Goal: Find specific page/section: Find specific page/section

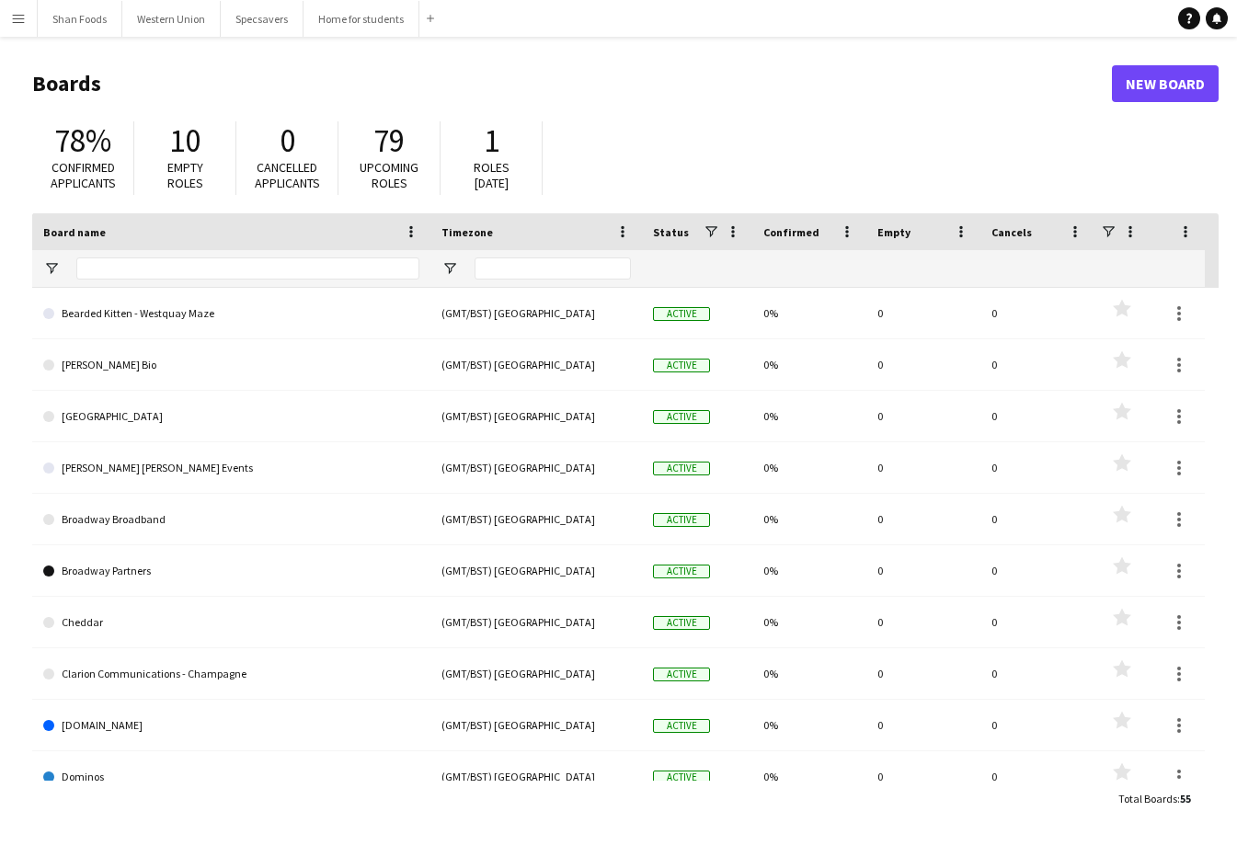
click at [22, 21] on app-icon "Menu" at bounding box center [18, 18] width 15 height 15
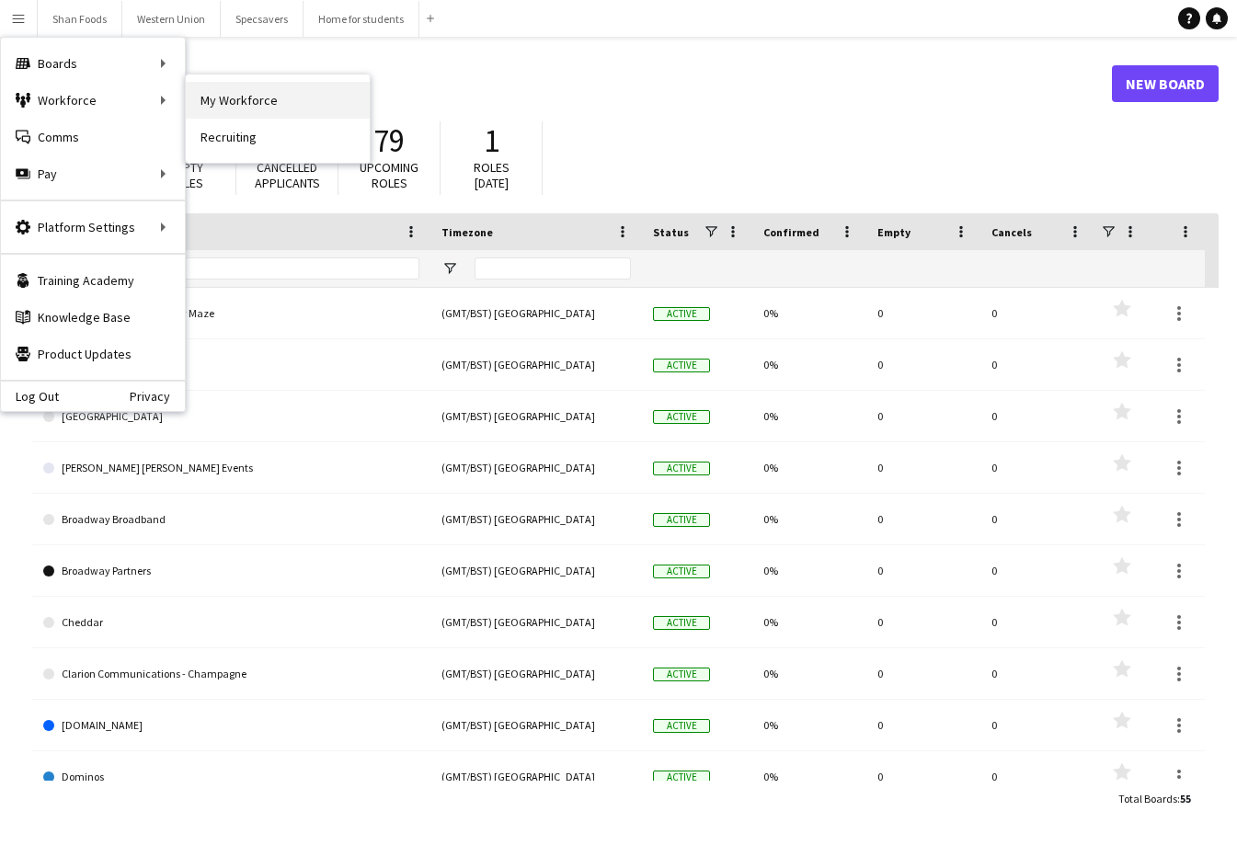
click at [236, 101] on link "My Workforce" at bounding box center [278, 100] width 184 height 37
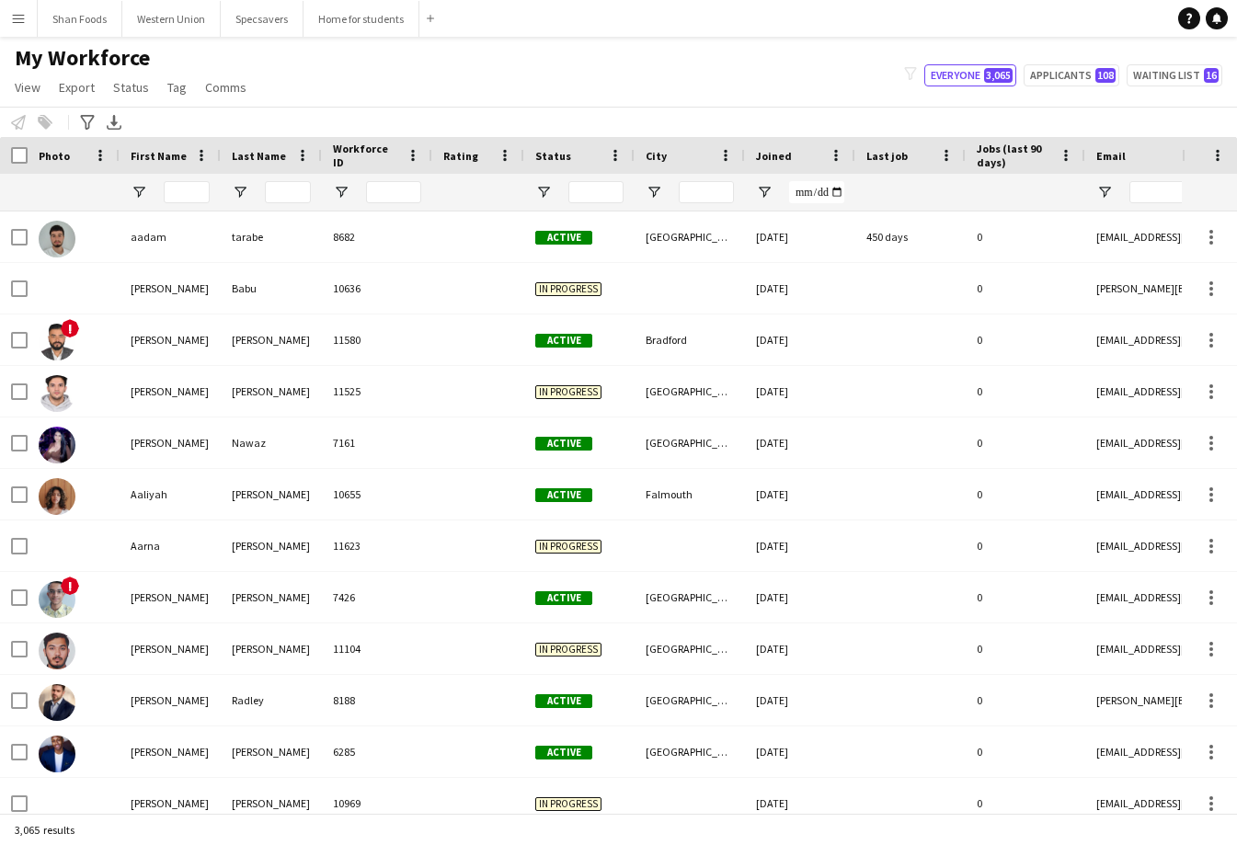
type input "****"
type input "**********"
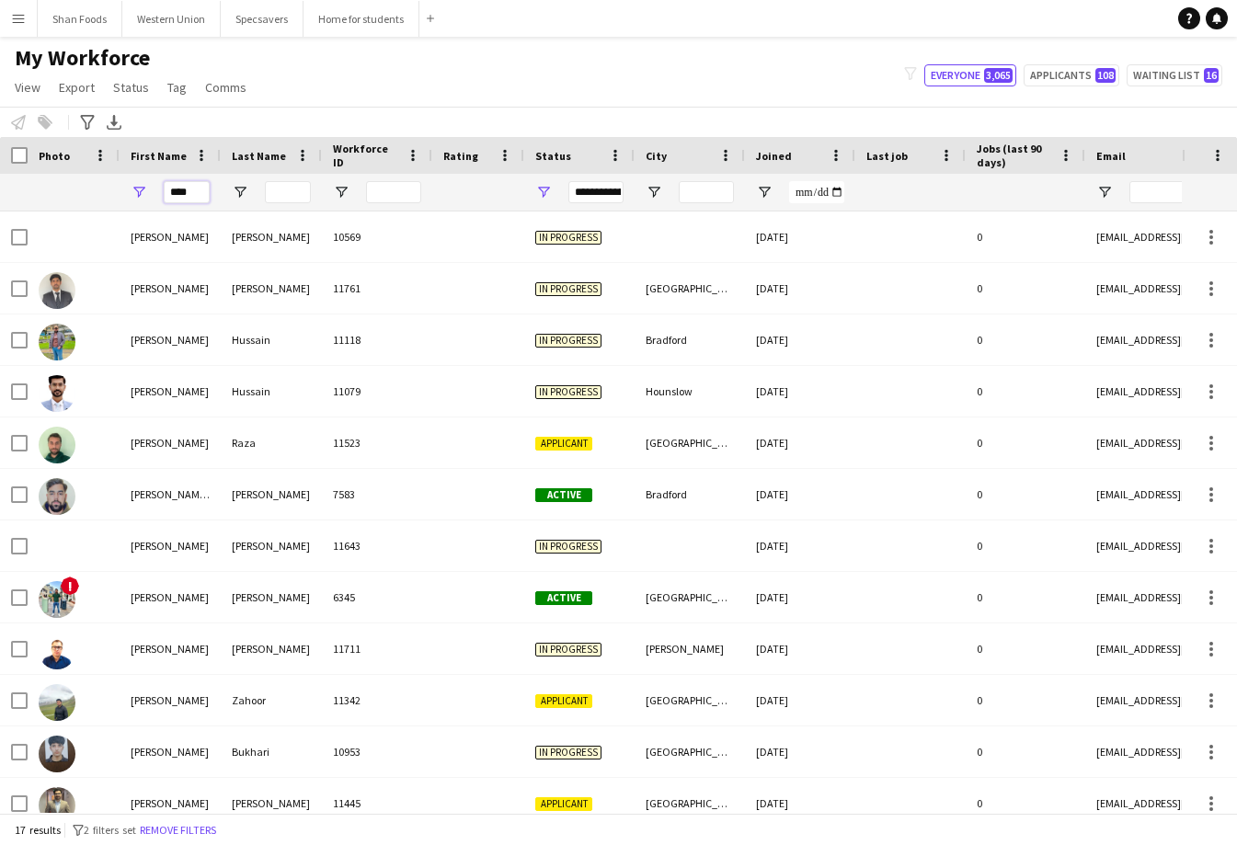
drag, startPoint x: 193, startPoint y: 196, endPoint x: 116, endPoint y: 187, distance: 77.8
click at [116, 188] on div "****" at bounding box center [997, 192] width 1994 height 37
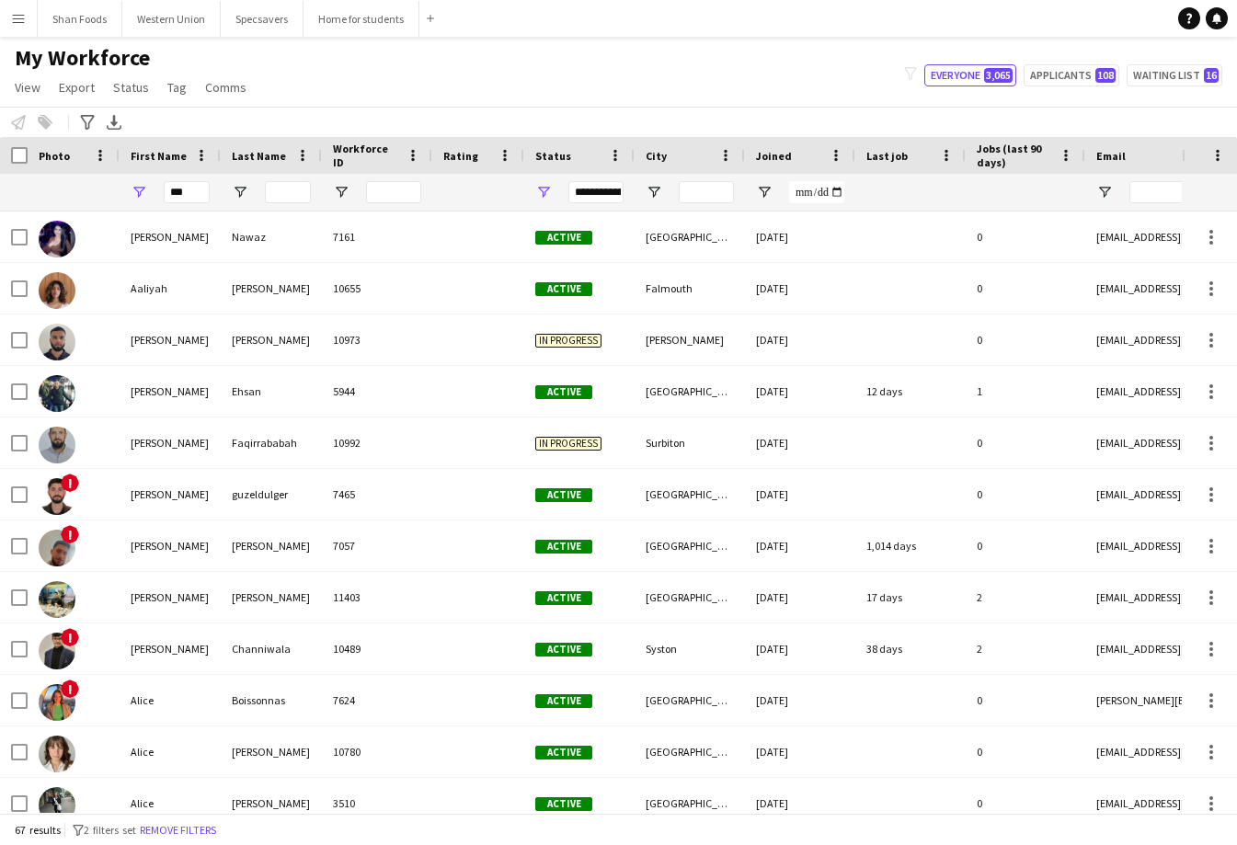
drag, startPoint x: 116, startPoint y: 187, endPoint x: 120, endPoint y: 388, distance: 201.4
click at [120, 388] on div "[PERSON_NAME]" at bounding box center [170, 391] width 101 height 51
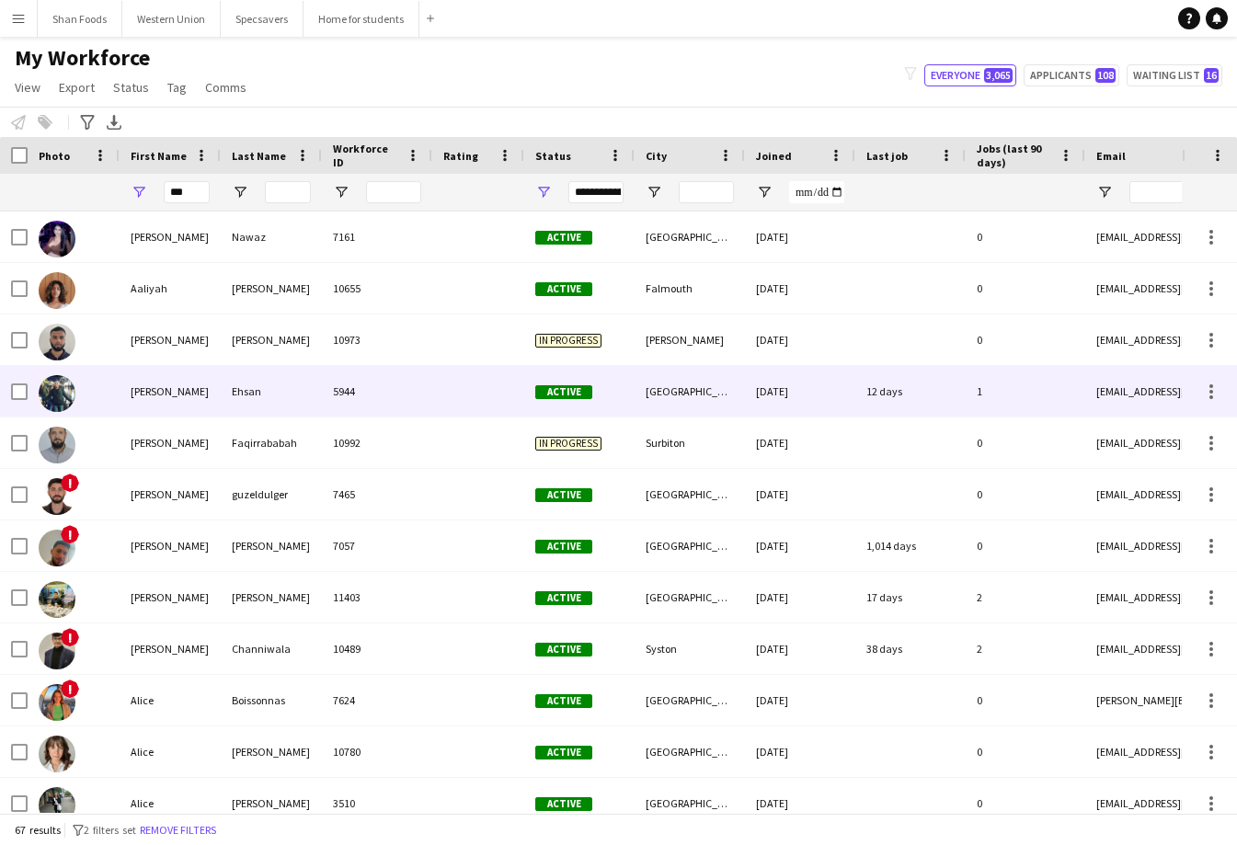
click at [689, 383] on div "[GEOGRAPHIC_DATA]" at bounding box center [690, 391] width 110 height 51
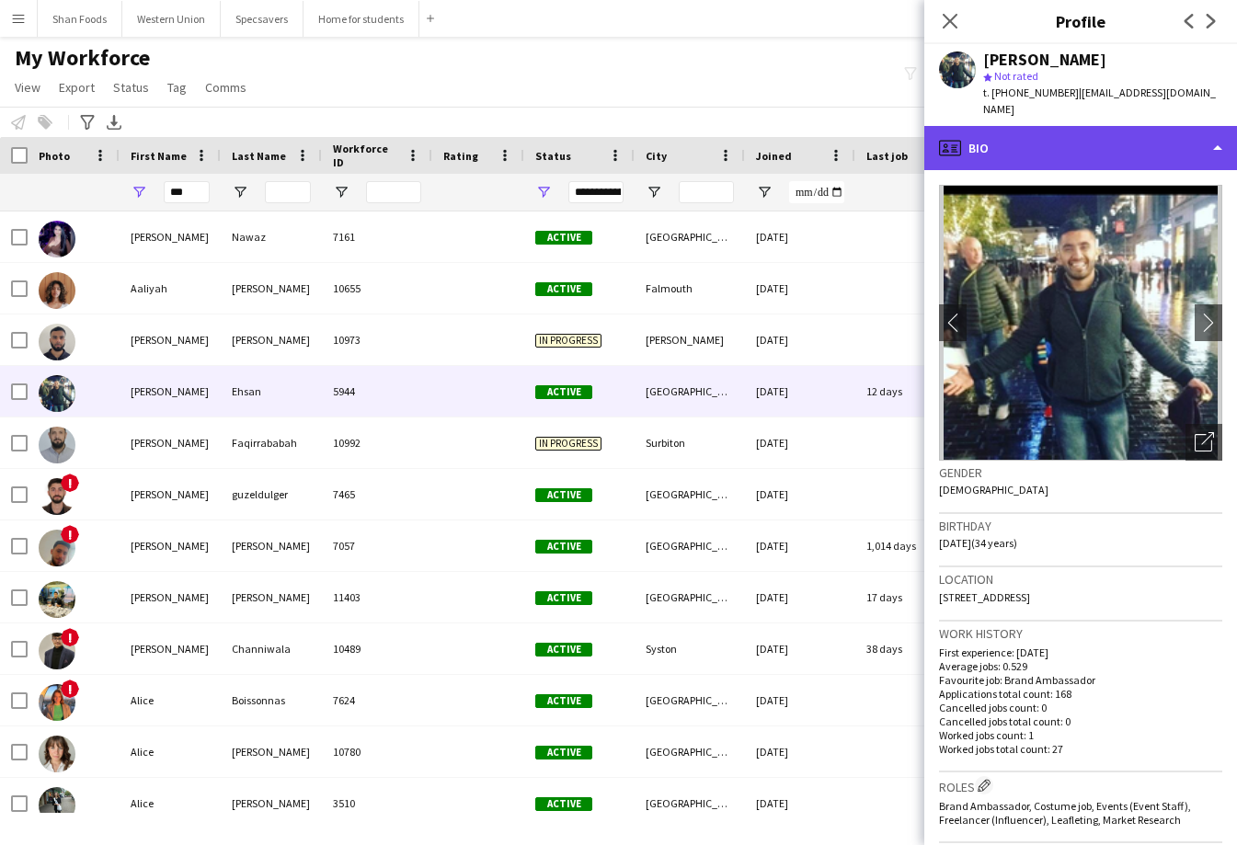
click at [1010, 136] on div "profile Bio" at bounding box center [1080, 148] width 313 height 44
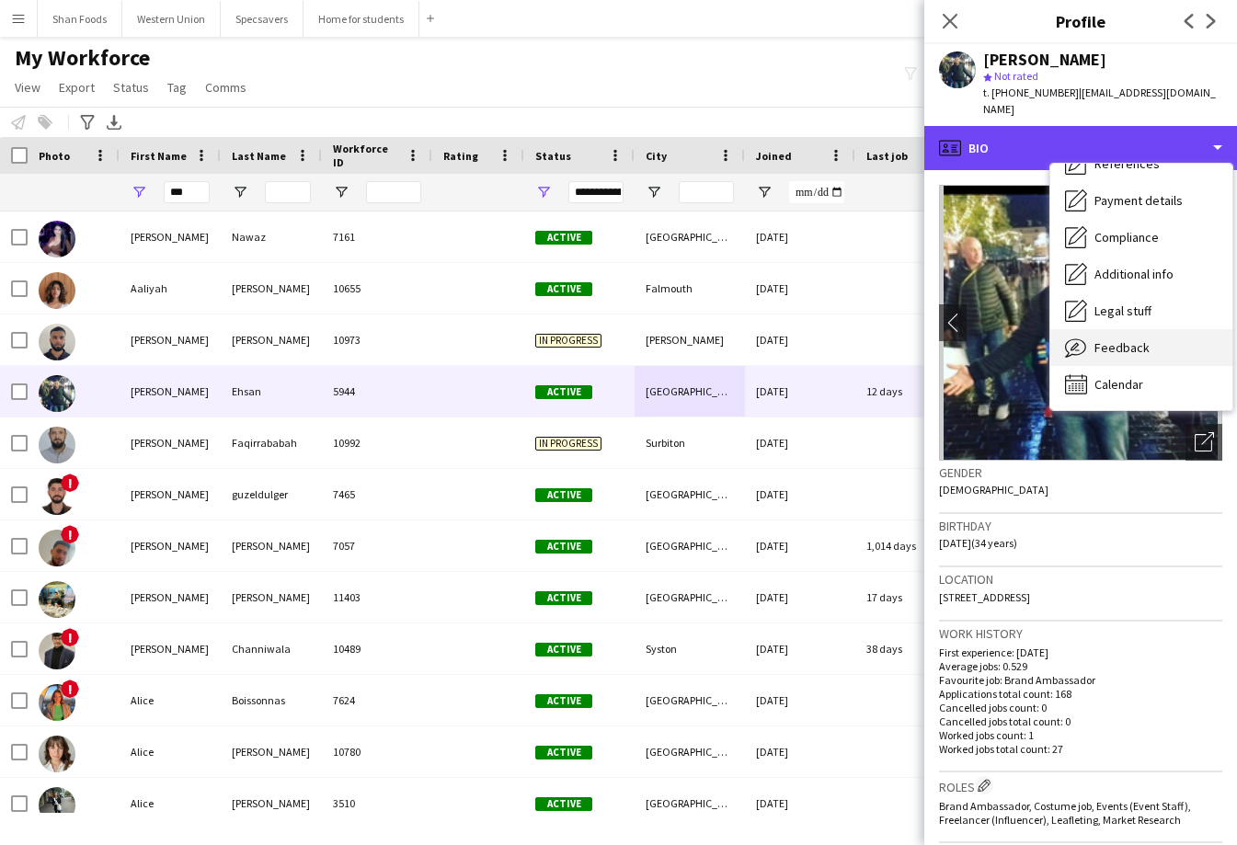
scroll to position [210, 0]
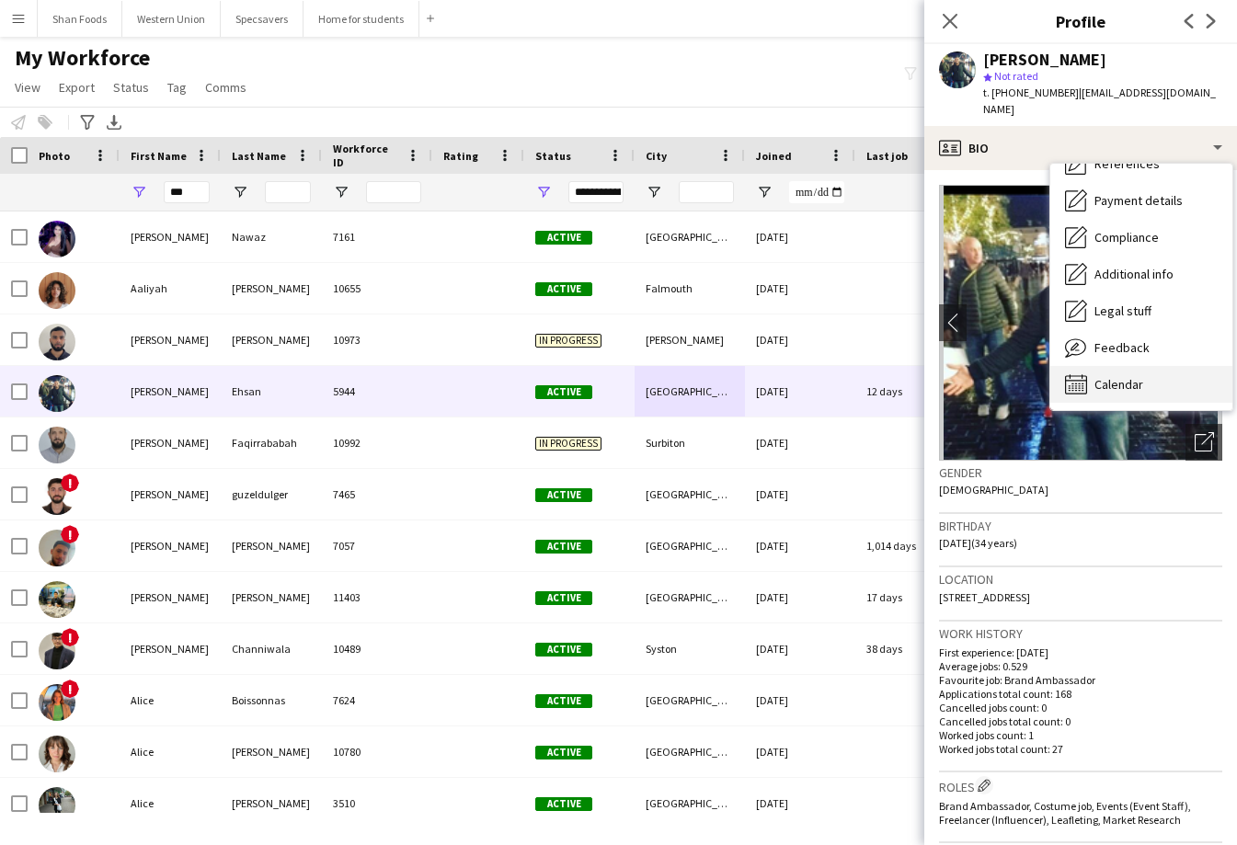
click at [1081, 373] on icon "Calendar" at bounding box center [1076, 384] width 22 height 22
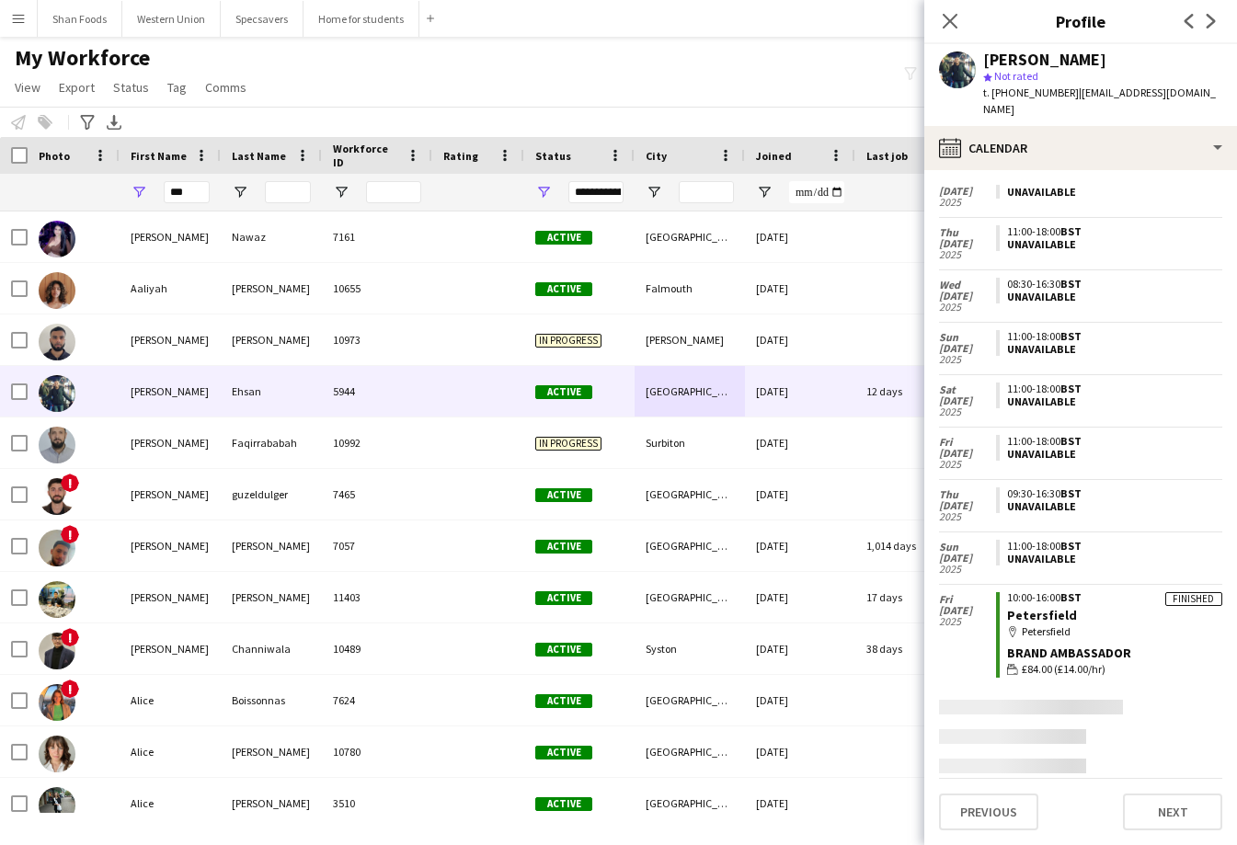
scroll to position [1183, 0]
drag, startPoint x: 200, startPoint y: 195, endPoint x: 104, endPoint y: 187, distance: 96.9
click at [104, 190] on div "***" at bounding box center [997, 192] width 1994 height 37
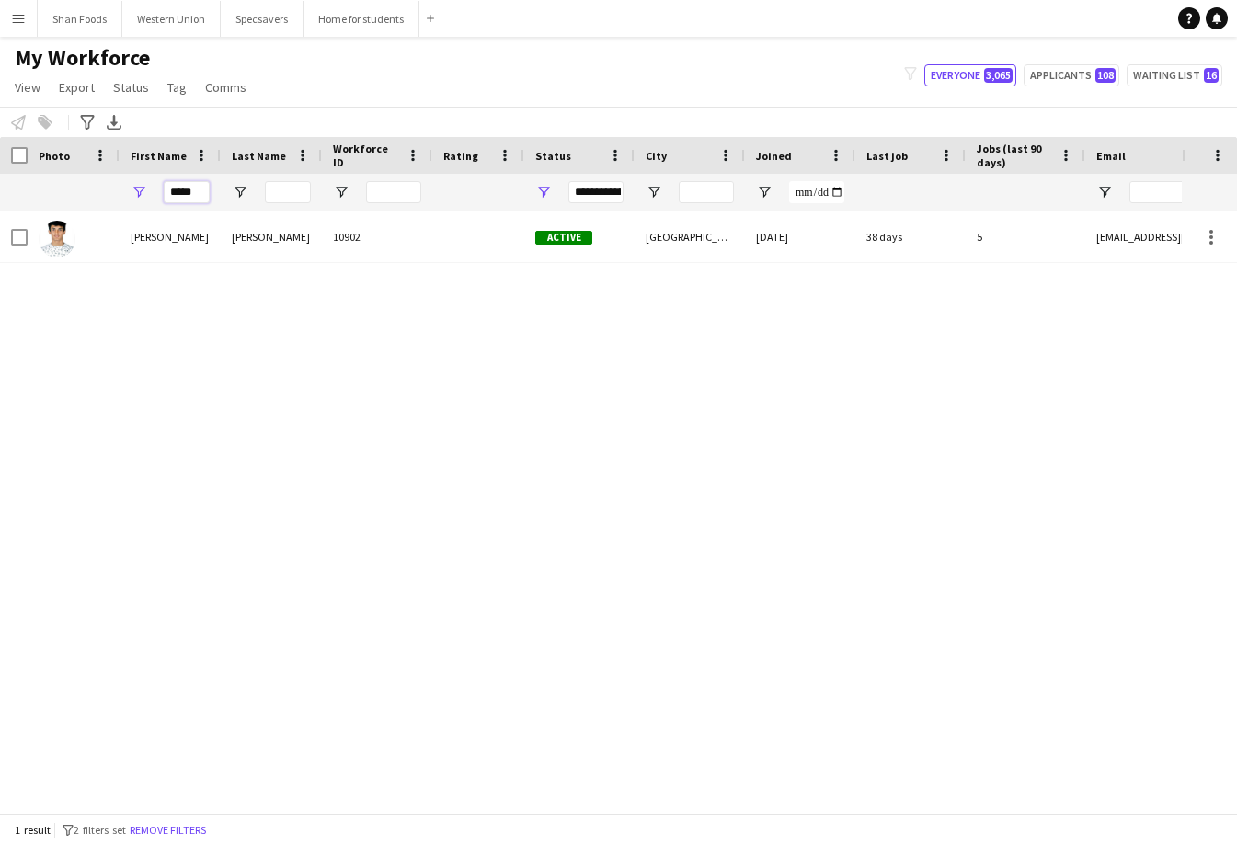
type input "****"
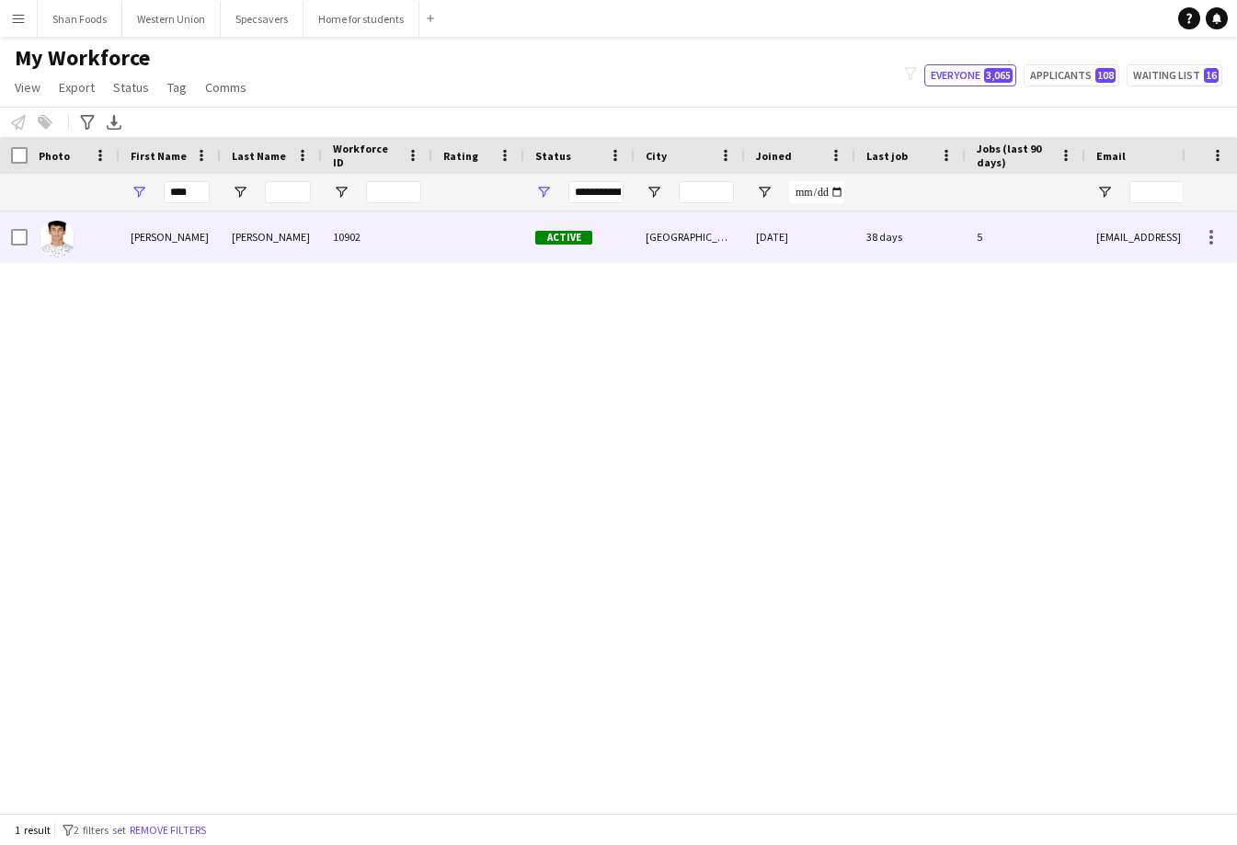
drag, startPoint x: 104, startPoint y: 187, endPoint x: 142, endPoint y: 229, distance: 56.7
click at [142, 228] on div "[PERSON_NAME]" at bounding box center [170, 237] width 101 height 51
click at [220, 239] on div "[PERSON_NAME]" at bounding box center [170, 237] width 101 height 51
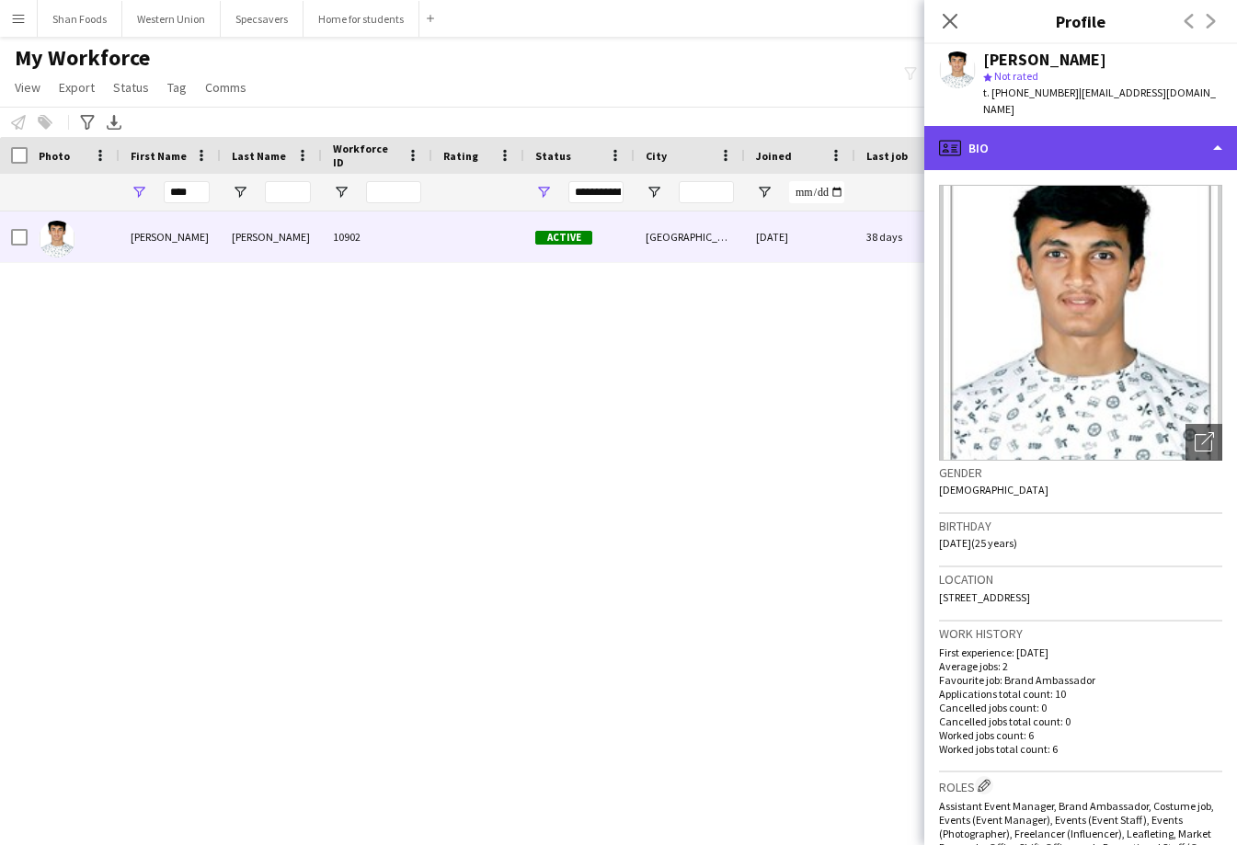
click at [1108, 134] on div "profile Bio" at bounding box center [1080, 148] width 313 height 44
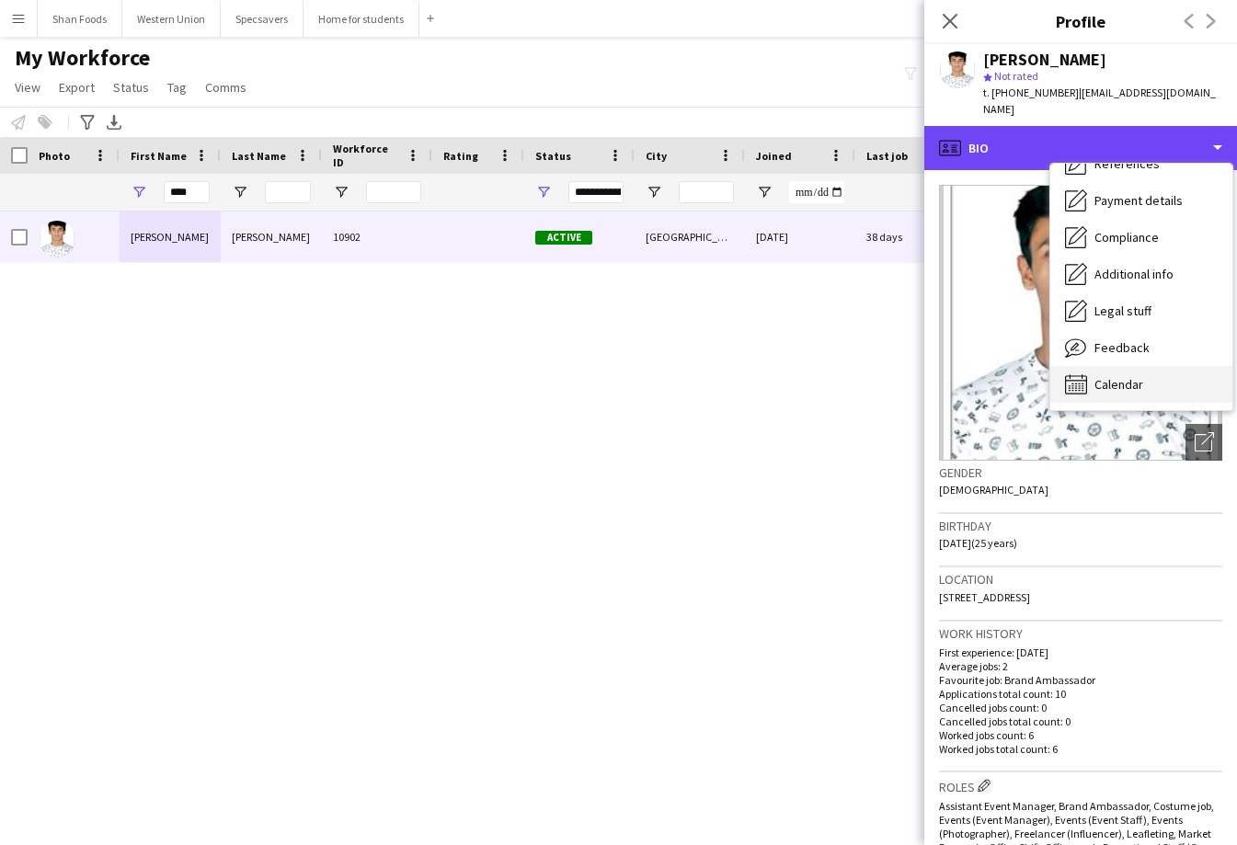
scroll to position [210, 0]
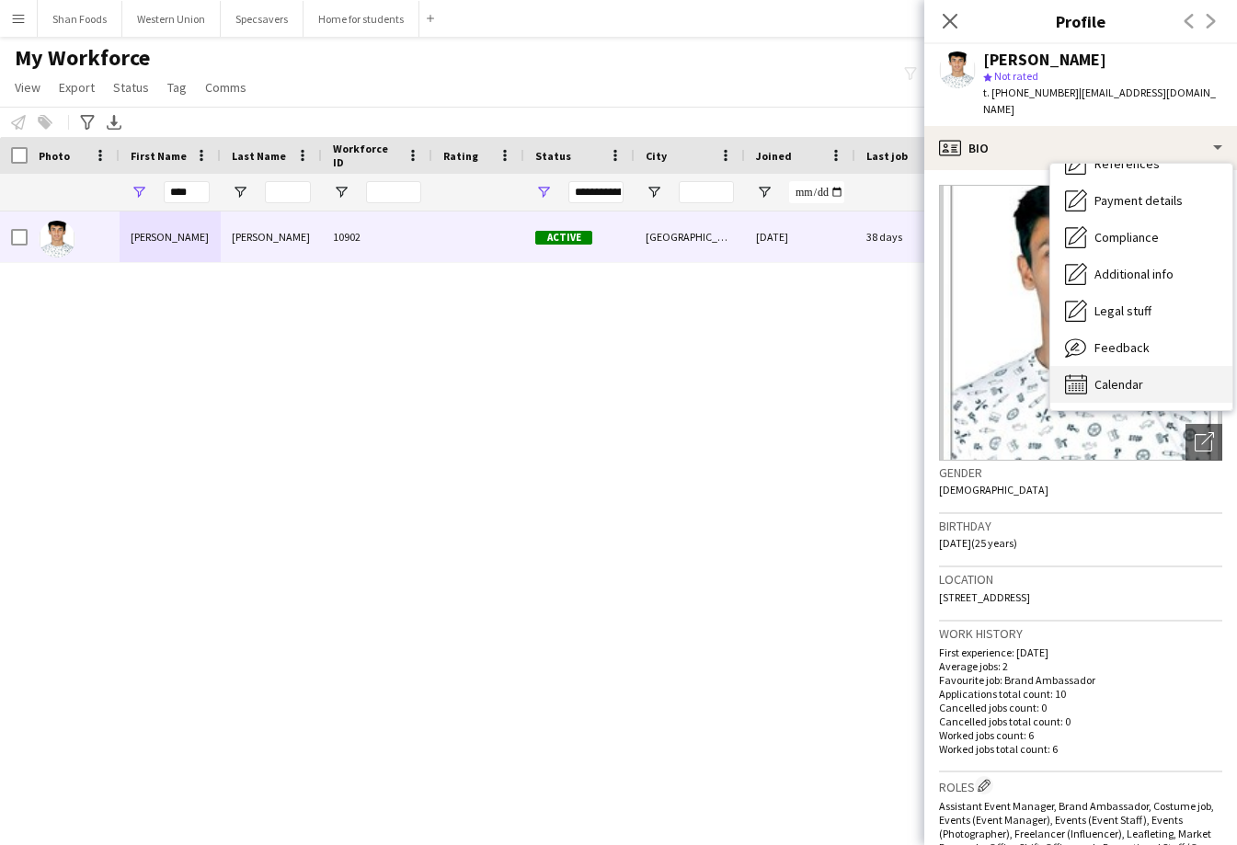
click at [1097, 366] on div "Calendar Calendar" at bounding box center [1141, 384] width 182 height 37
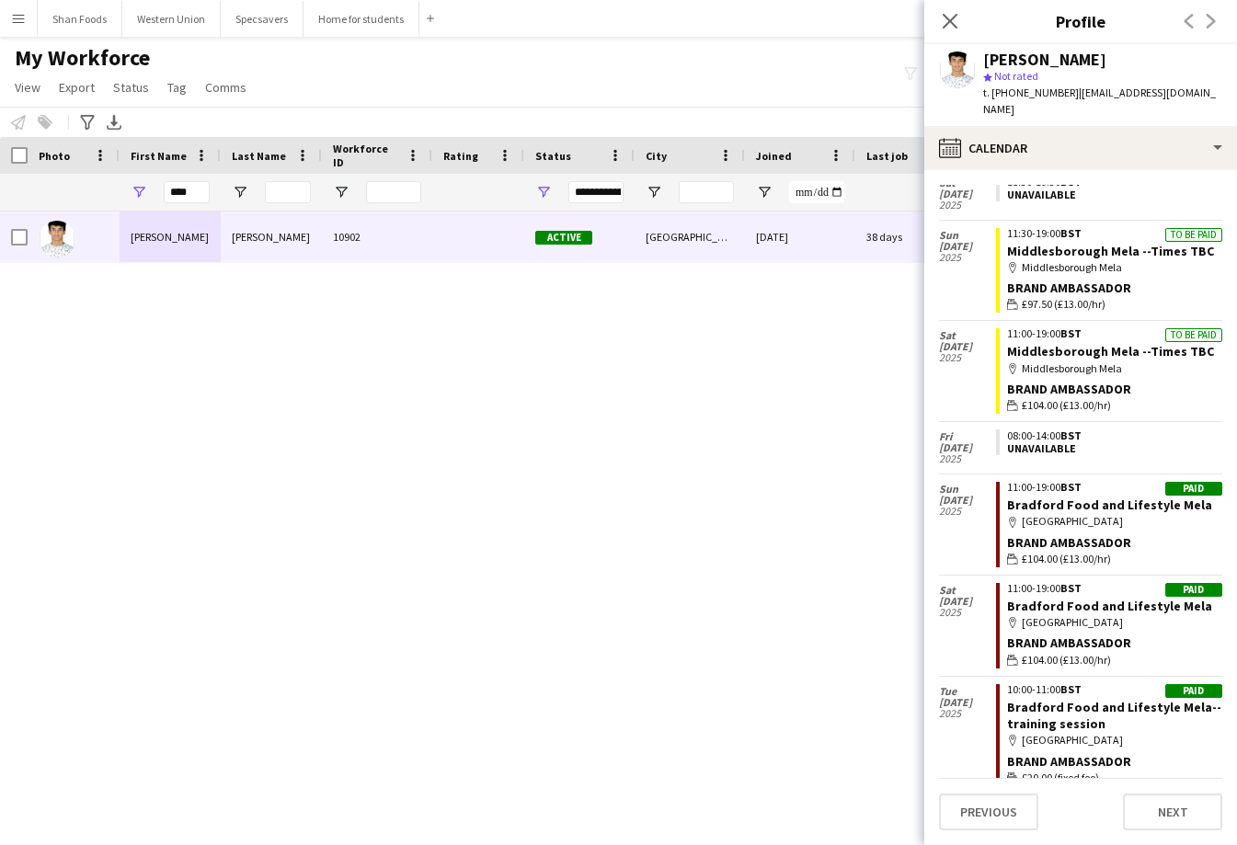
scroll to position [838, 0]
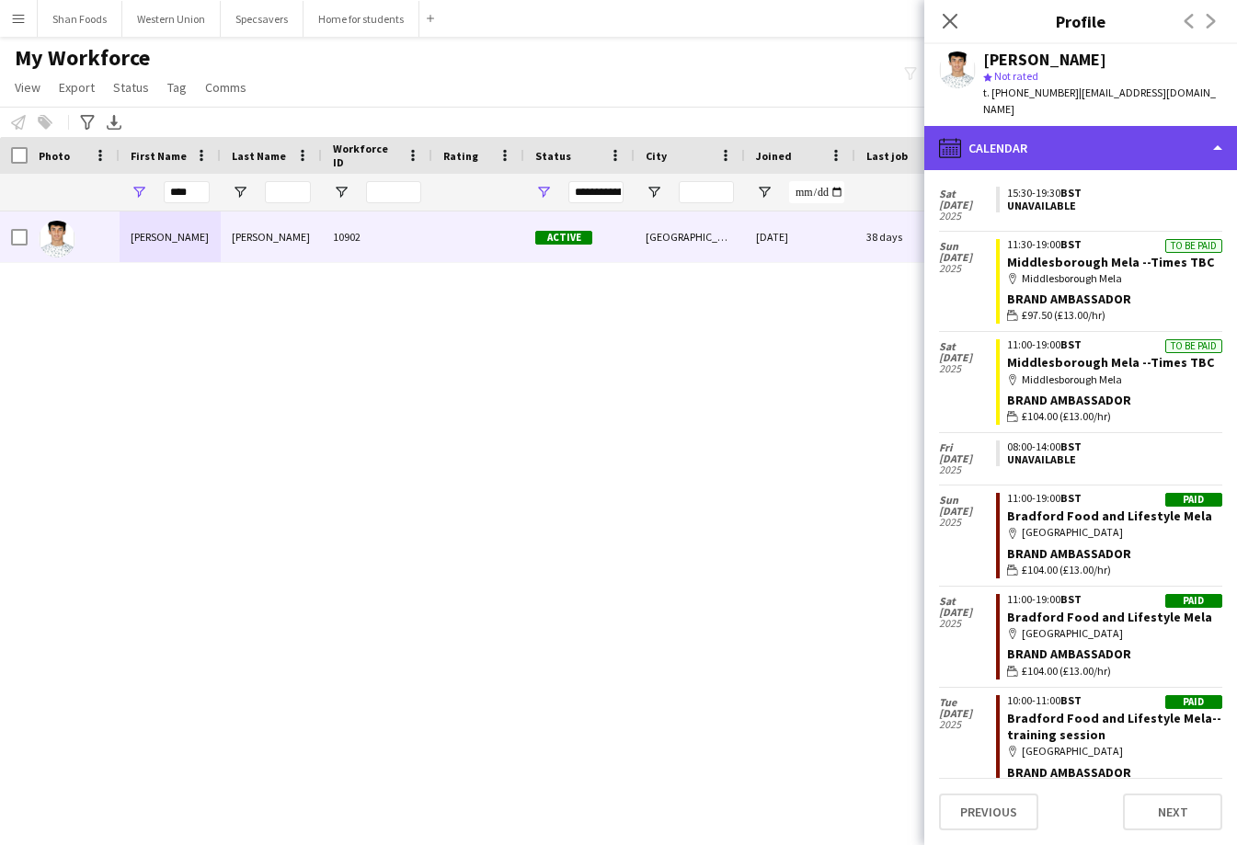
click at [1108, 126] on div "calendar-full Calendar" at bounding box center [1080, 148] width 313 height 44
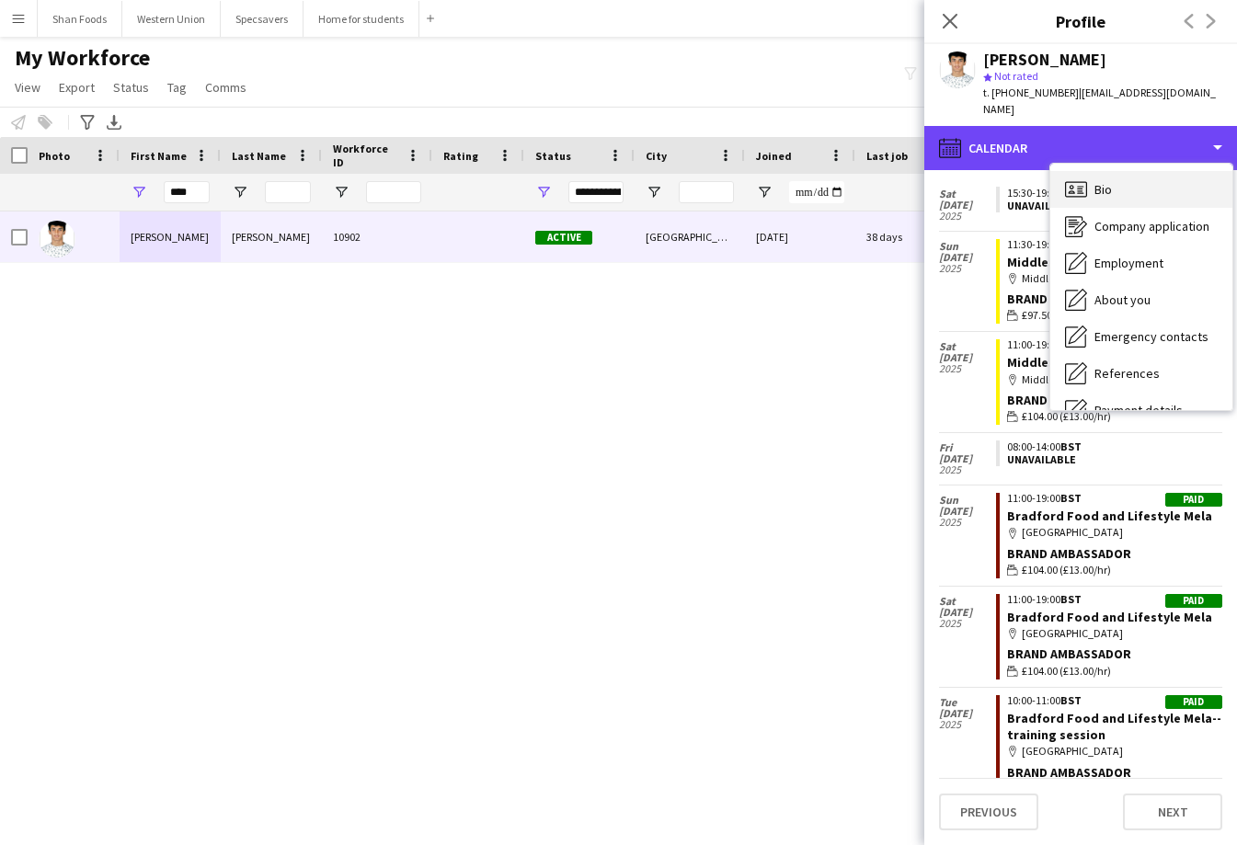
scroll to position [0, 0]
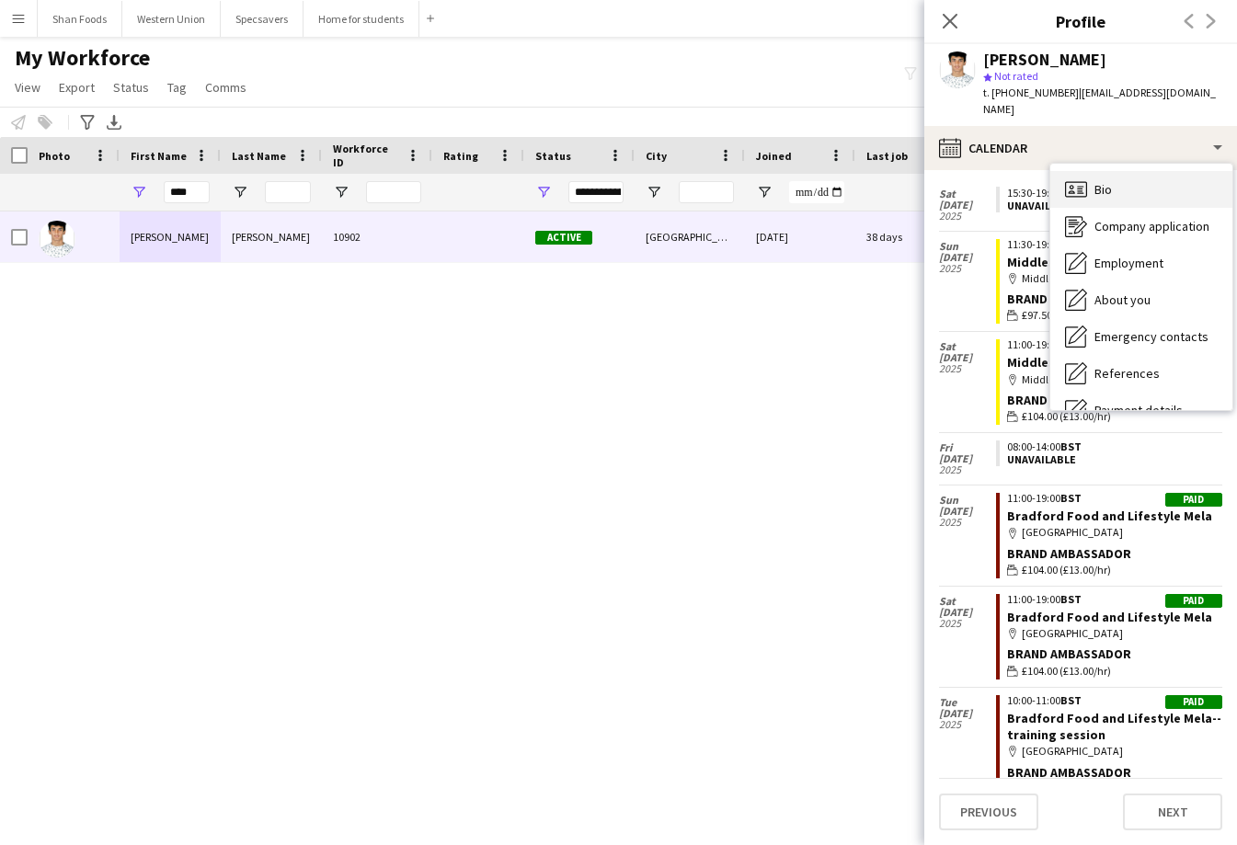
click at [1095, 183] on div "Bio Bio" at bounding box center [1141, 189] width 182 height 37
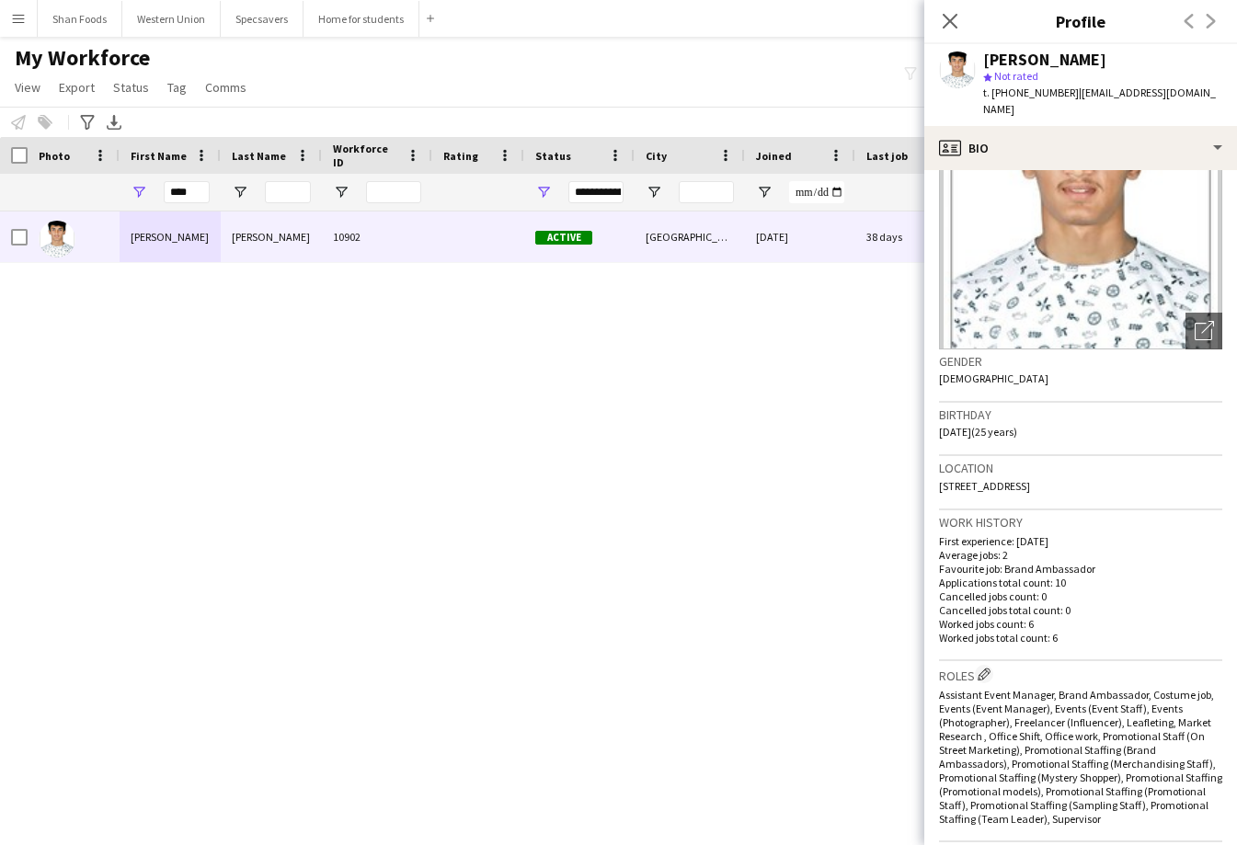
scroll to position [115, 0]
